Goal: Task Accomplishment & Management: Manage account settings

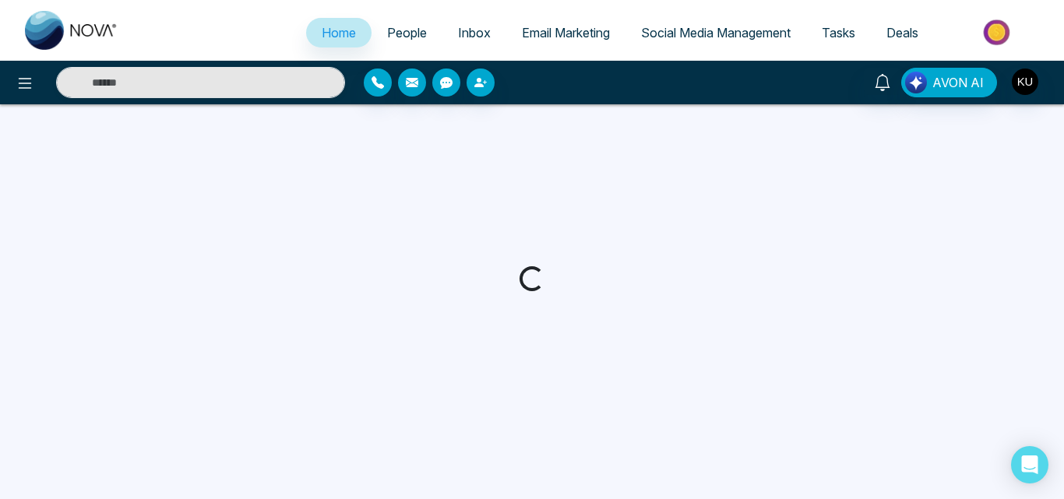
select select "*"
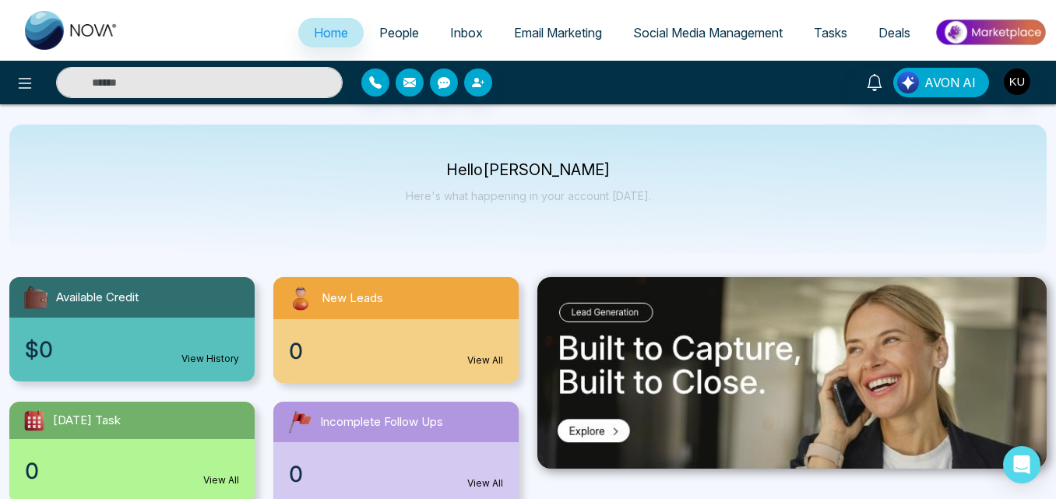
click at [435, 218] on div "Hello [PERSON_NAME] Here's what happening in your account [DATE]." at bounding box center [528, 189] width 1038 height 129
